Goal: Task Accomplishment & Management: Manage account settings

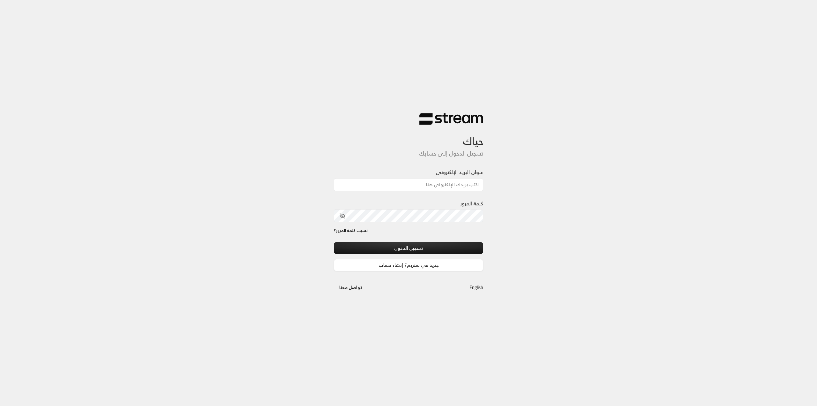
click at [130, 166] on div "حياك تسجيل الدخول إلى حسابك عنوان البريد الإلكتروني كلمة المرور نسيت كلمة المرو…" at bounding box center [408, 203] width 817 height 406
click at [422, 185] on input "عنوان البريد الإلكتروني" at bounding box center [408, 184] width 149 height 13
paste input "[EMAIL_ADDRESS][DOMAIN_NAME]"
type input "[EMAIL_ADDRESS][DOMAIN_NAME]"
click at [169, 246] on div "حياك تسجيل الدخول إلى حسابك عنوان البريد الإلكتروني [EMAIL_ADDRESS][DOMAIN_NAME…" at bounding box center [408, 203] width 817 height 406
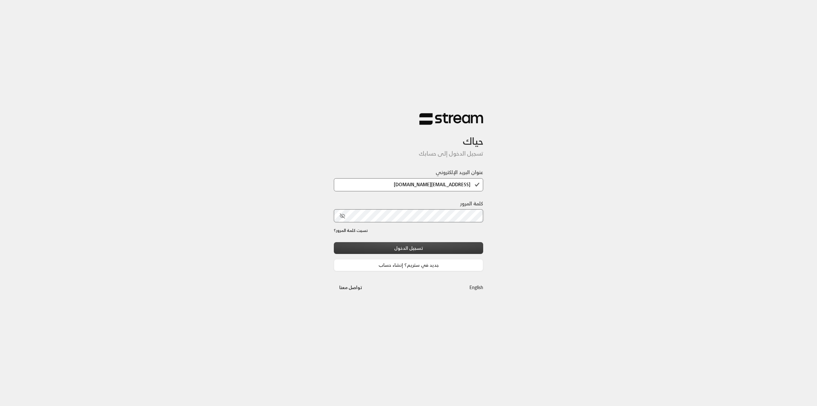
click at [447, 253] on button "تسجيل الدخول" at bounding box center [408, 248] width 149 height 12
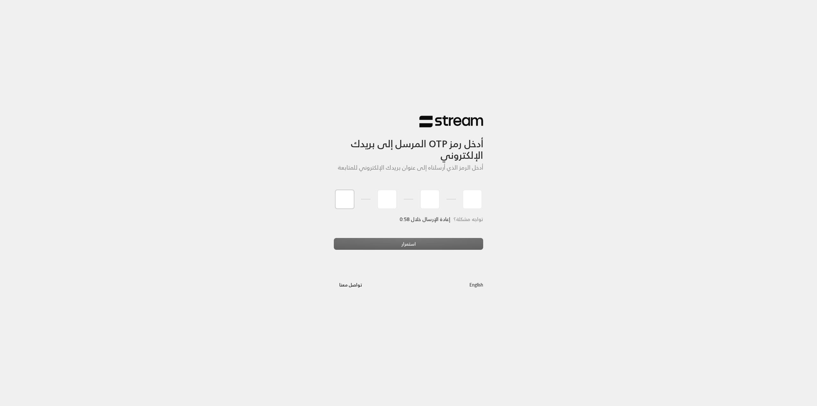
type input "1"
type input "2"
type input "3"
type input "4"
